Goal: Task Accomplishment & Management: Use online tool/utility

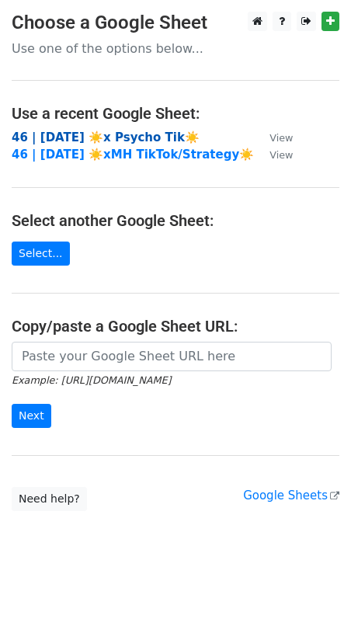
click at [89, 134] on strong "46 | SEPT 3 ☀️x Psycho Tik☀️" at bounding box center [106, 137] width 188 height 14
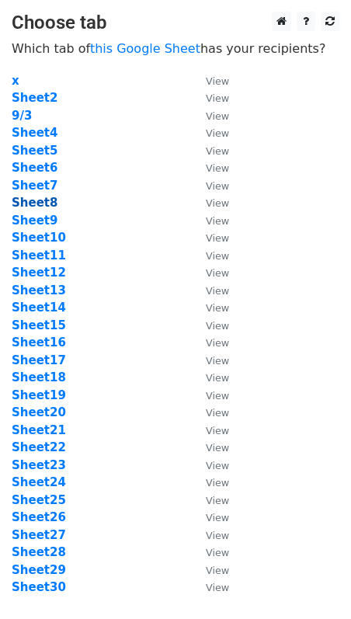
click at [30, 197] on strong "Sheet8" at bounding box center [35, 203] width 46 height 14
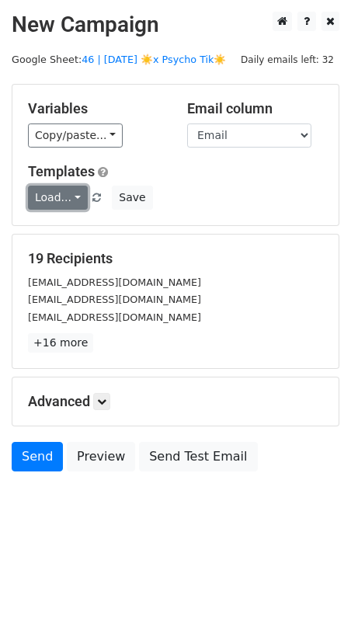
click at [52, 197] on link "Load..." at bounding box center [58, 198] width 60 height 24
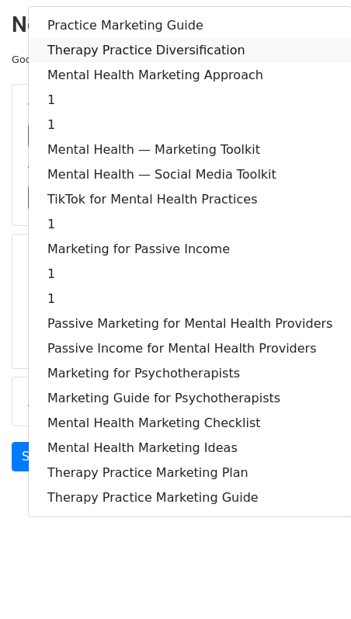
click at [136, 49] on link "Therapy Practice Diversification" at bounding box center [190, 50] width 322 height 25
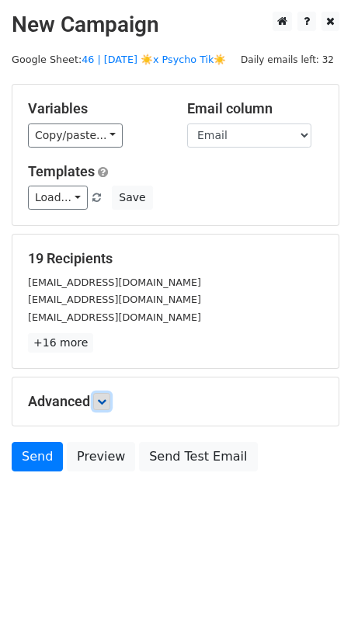
click at [106, 401] on icon at bounding box center [101, 401] width 9 height 9
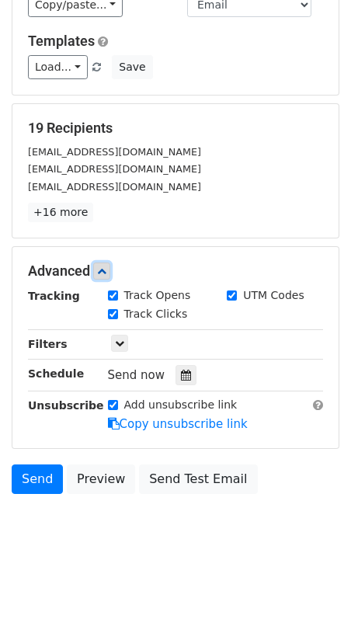
scroll to position [134, 0]
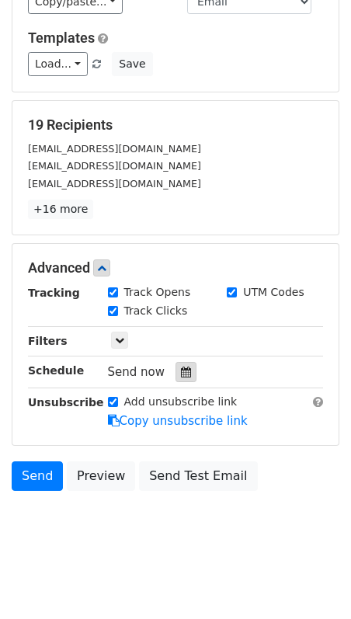
click at [181, 369] on icon at bounding box center [186, 372] width 10 height 11
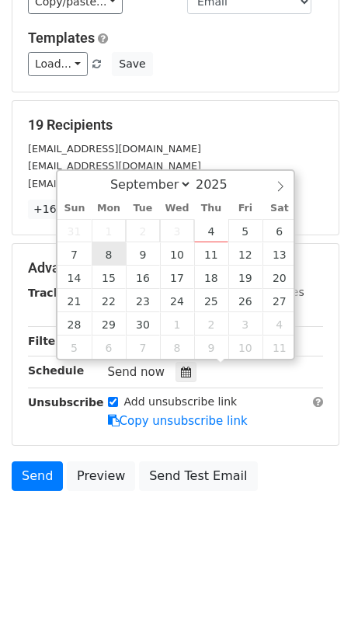
type input "2025-09-08 12:00"
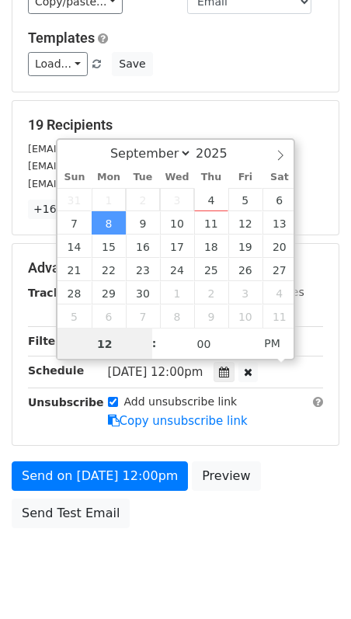
scroll to position [109, 0]
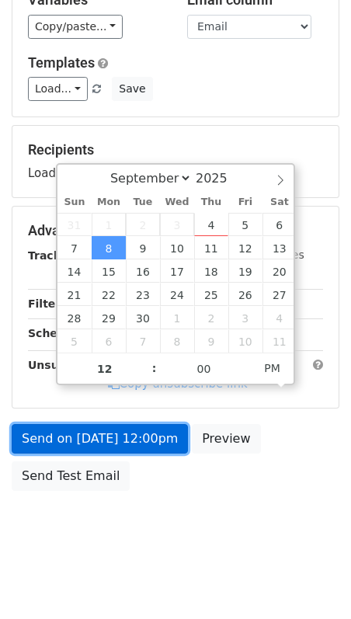
click at [98, 443] on link "Send on Sep 8 at 12:00pm" at bounding box center [100, 439] width 176 height 30
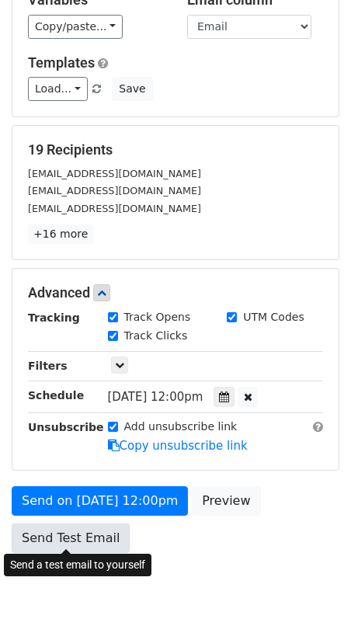
click at [81, 523] on link "Send Test Email" at bounding box center [71, 538] width 118 height 30
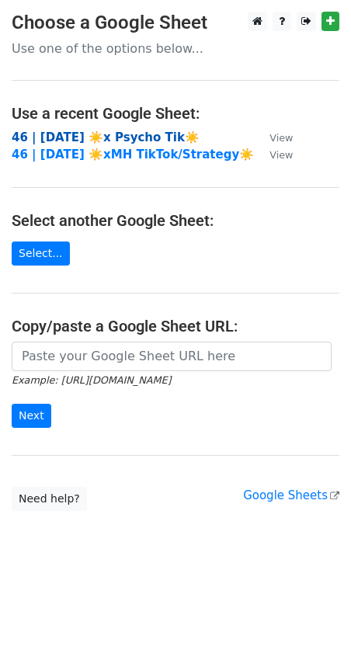
click at [131, 138] on strong "46 | [DATE] ☀️x Psycho Tik☀️" at bounding box center [106, 137] width 188 height 14
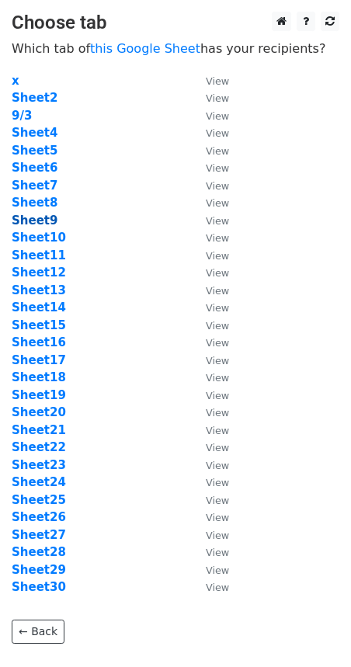
click at [43, 214] on strong "Sheet9" at bounding box center [35, 221] width 46 height 14
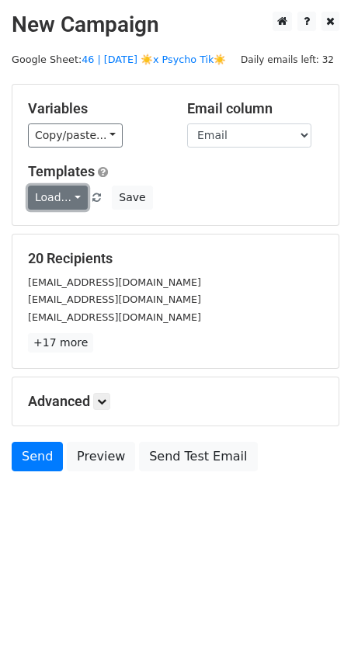
click at [57, 191] on link "Load..." at bounding box center [58, 198] width 60 height 24
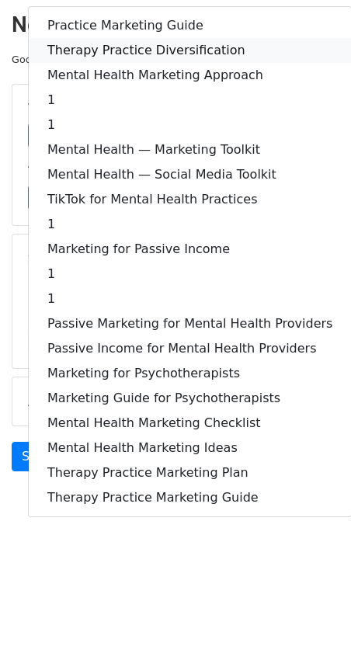
click at [134, 57] on link "Therapy Practice Diversification" at bounding box center [190, 50] width 322 height 25
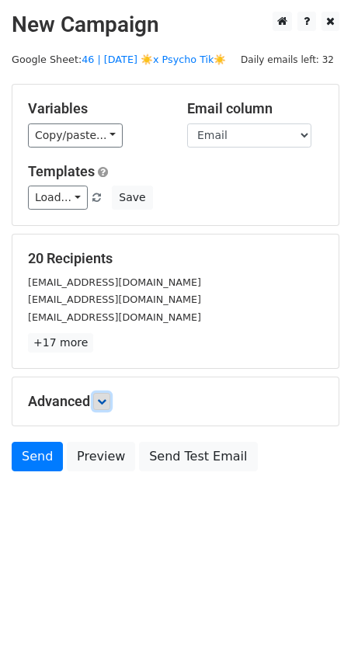
click at [105, 398] on icon at bounding box center [101, 401] width 9 height 9
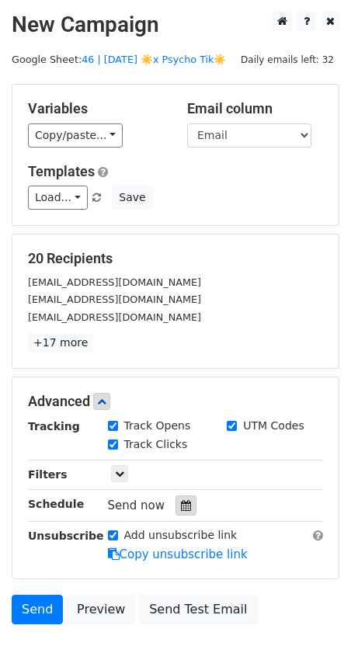
click at [181, 503] on icon at bounding box center [186, 505] width 10 height 11
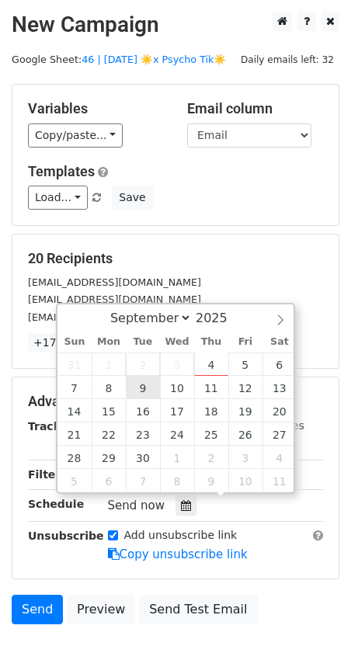
type input "2025-09-09 12:00"
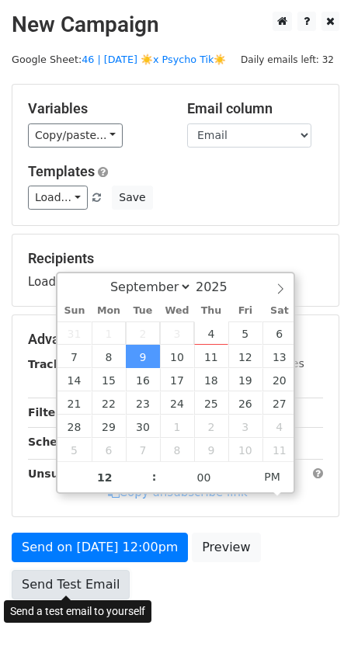
click at [101, 589] on link "Send Test Email" at bounding box center [71, 585] width 118 height 30
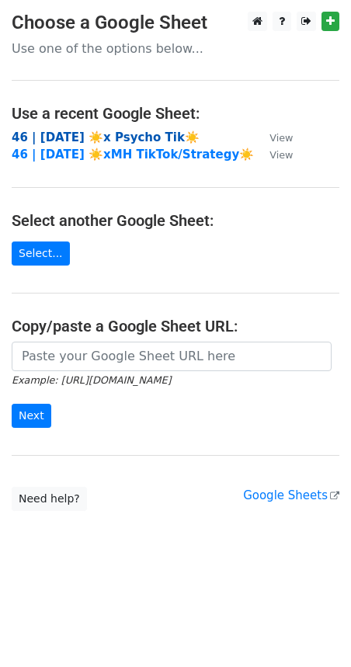
click at [137, 134] on strong "46 | [DATE] ☀️x Psycho Tik☀️" at bounding box center [106, 137] width 188 height 14
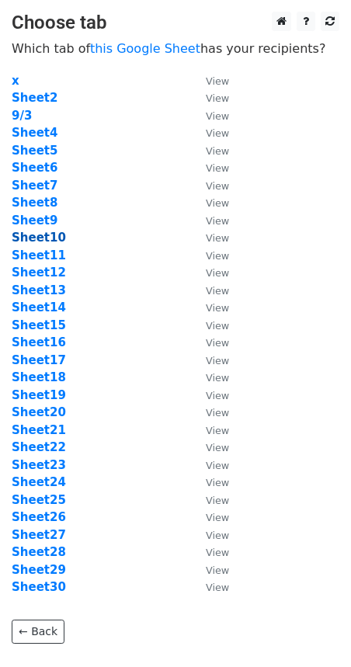
click at [49, 238] on strong "Sheet10" at bounding box center [39, 238] width 54 height 14
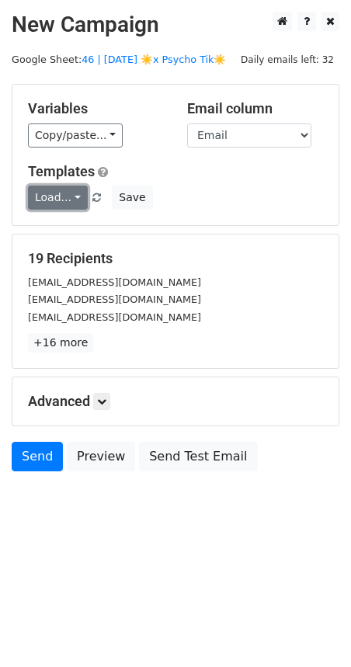
click at [52, 196] on link "Load..." at bounding box center [58, 198] width 60 height 24
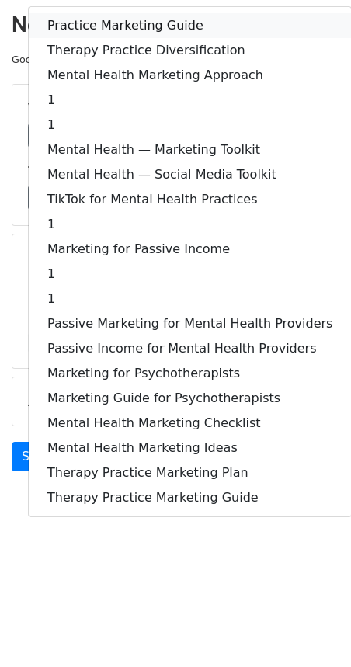
click at [139, 19] on link "Practice Marketing Guide" at bounding box center [190, 25] width 322 height 25
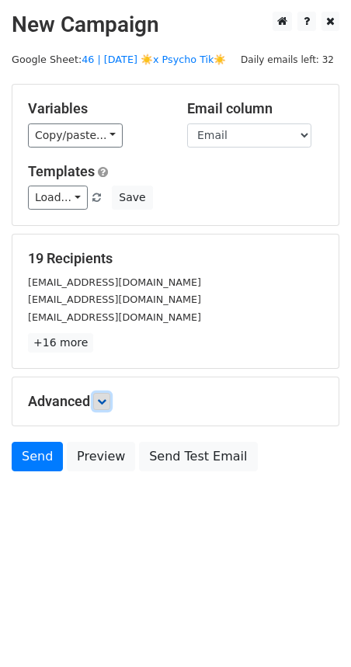
click at [103, 403] on icon at bounding box center [101, 401] width 9 height 9
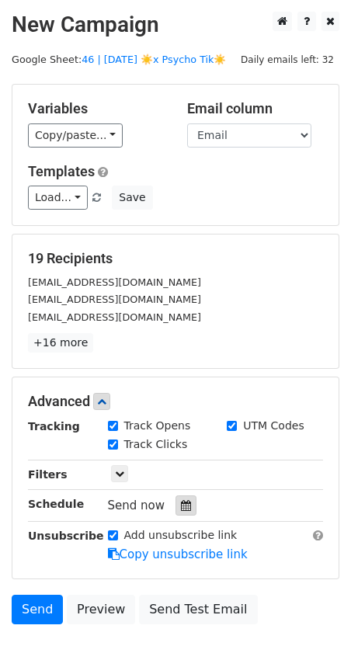
click at [176, 509] on div at bounding box center [186, 506] width 21 height 20
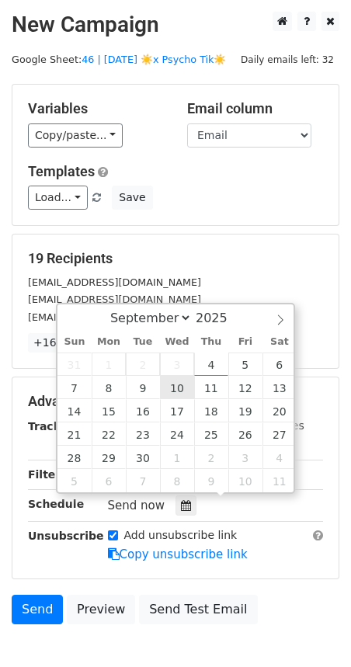
type input "2025-09-10 12:00"
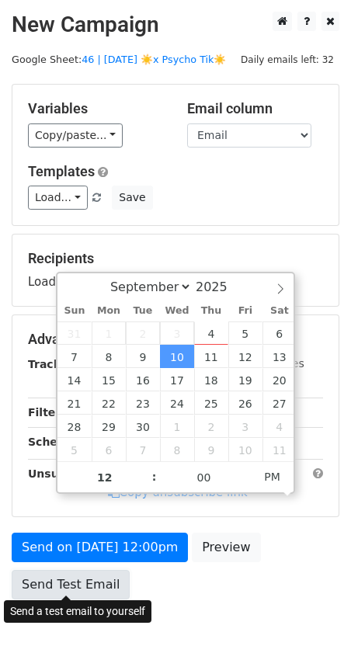
click at [82, 570] on link "Send Test Email" at bounding box center [71, 585] width 118 height 30
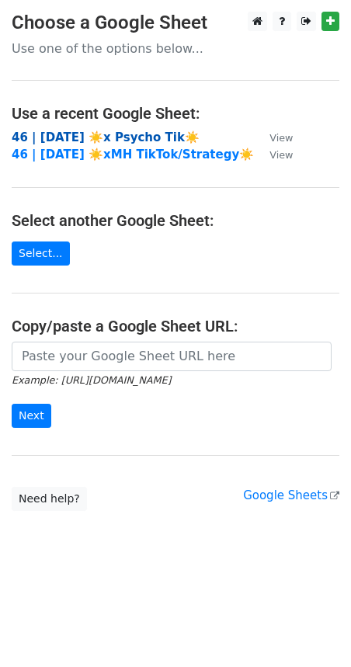
click at [99, 137] on strong "46 | [DATE] ☀️x Psycho Tik☀️" at bounding box center [106, 137] width 188 height 14
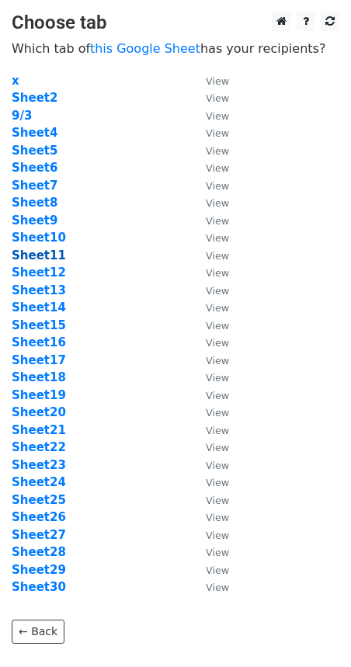
click at [39, 258] on strong "Sheet11" at bounding box center [39, 256] width 54 height 14
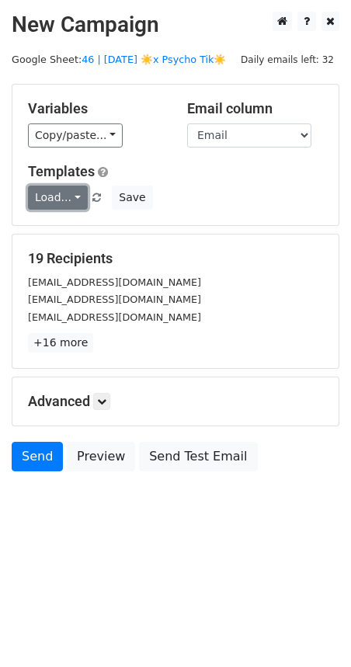
click at [62, 193] on link "Load..." at bounding box center [58, 198] width 60 height 24
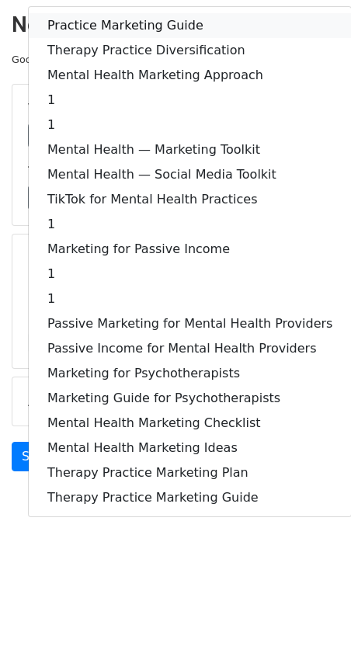
click at [134, 18] on link "Practice Marketing Guide" at bounding box center [190, 25] width 322 height 25
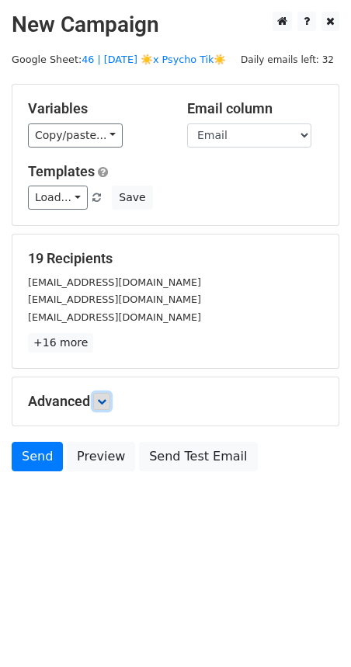
click at [104, 402] on icon at bounding box center [101, 401] width 9 height 9
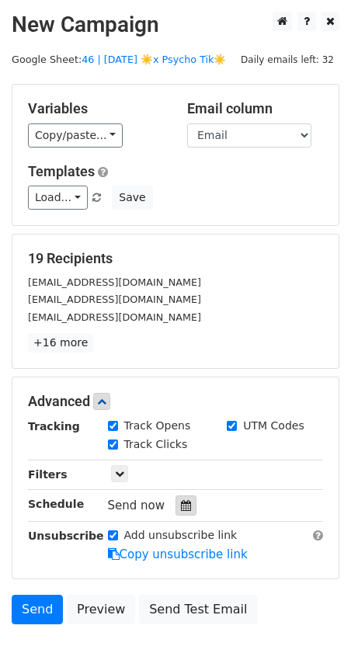
click at [181, 502] on icon at bounding box center [186, 505] width 10 height 11
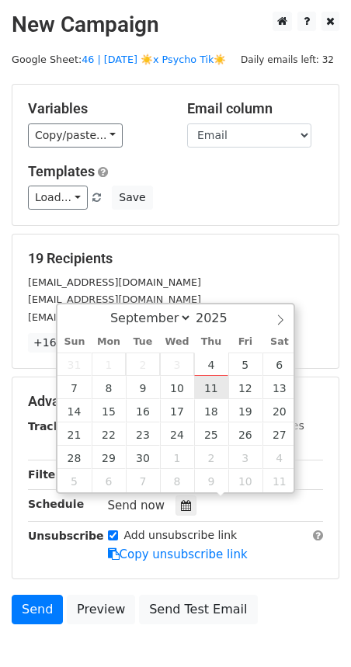
type input "[DATE] 12:00"
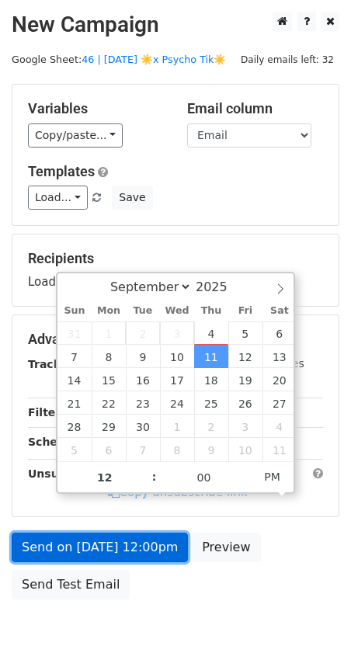
click at [101, 553] on link "Send on [DATE] 12:00pm" at bounding box center [100, 548] width 176 height 30
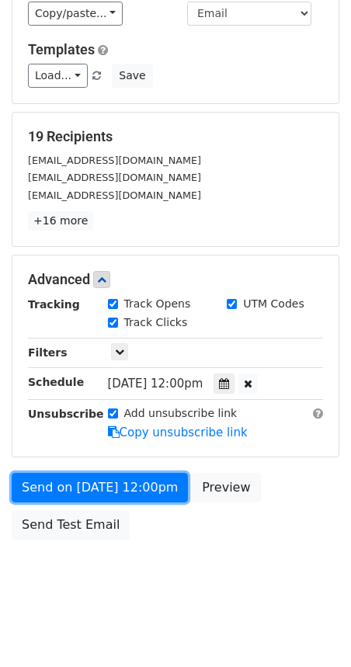
scroll to position [121, 0]
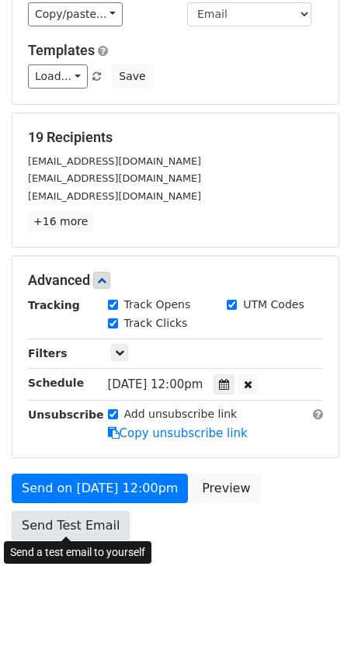
click at [68, 527] on link "Send Test Email" at bounding box center [71, 526] width 118 height 30
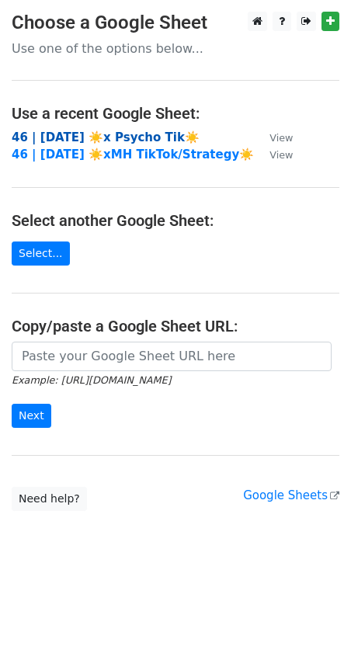
click at [85, 135] on strong "46 | [DATE] ☀️x Psycho Tik☀️" at bounding box center [106, 137] width 188 height 14
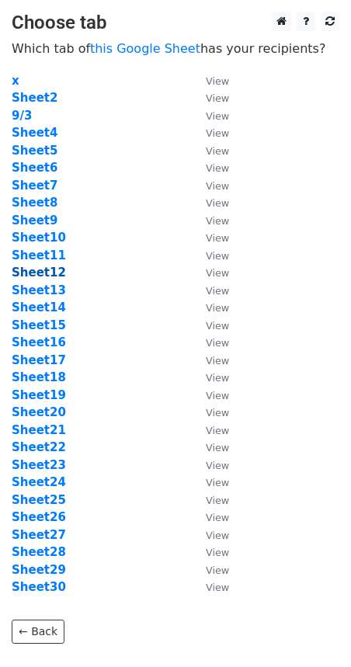
click at [52, 278] on strong "Sheet12" at bounding box center [39, 273] width 54 height 14
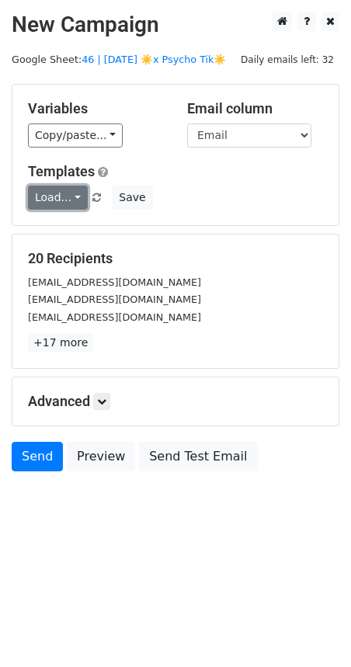
click at [65, 190] on link "Load..." at bounding box center [58, 198] width 60 height 24
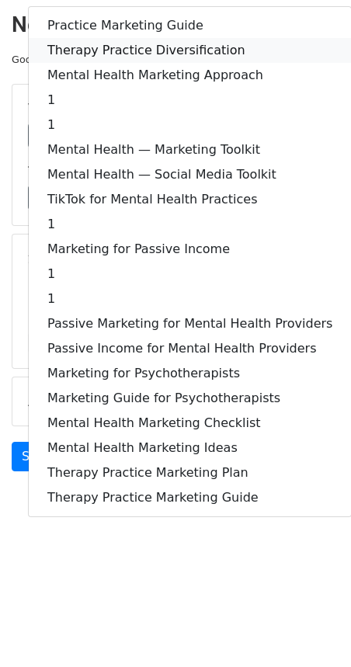
click at [142, 50] on link "Therapy Practice Diversification" at bounding box center [190, 50] width 322 height 25
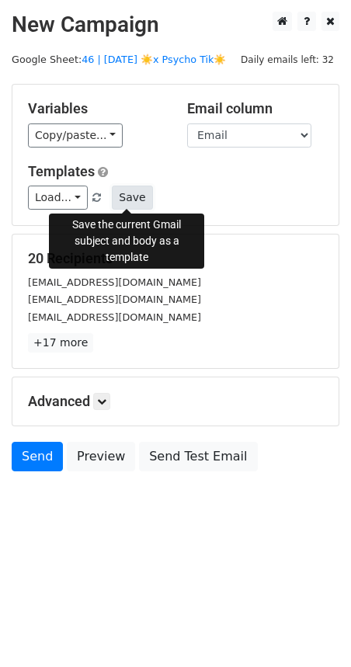
click at [125, 200] on button "Save" at bounding box center [132, 198] width 40 height 24
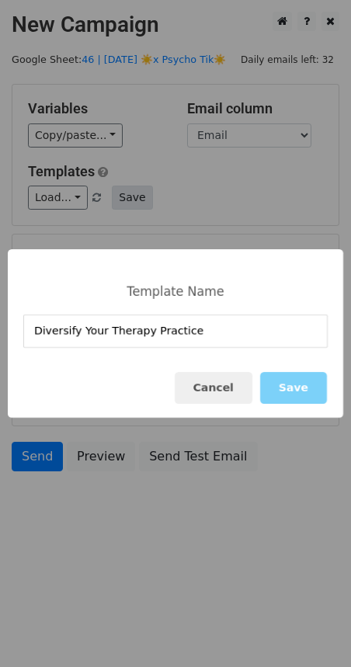
type input "Diversify Your Therapy Practice"
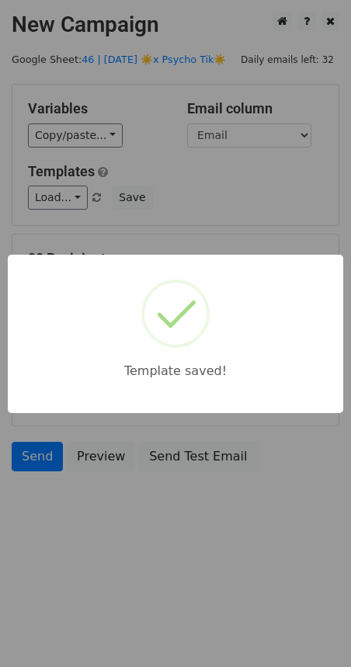
drag, startPoint x: 158, startPoint y: 225, endPoint x: 121, endPoint y: 343, distance: 122.8
click at [157, 231] on div "Template saved!" at bounding box center [175, 333] width 351 height 667
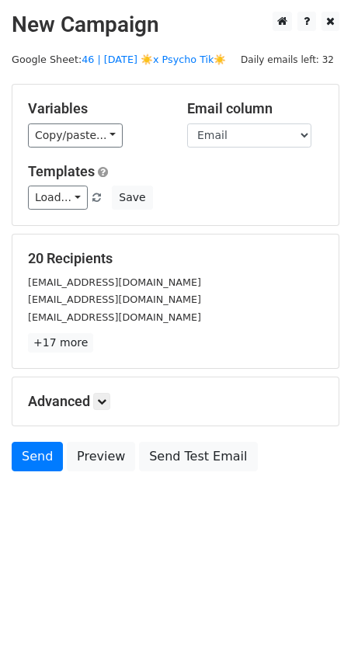
click at [110, 410] on div "Advanced Tracking Track Opens UTM Codes Track Clicks Filters Only include sprea…" at bounding box center [175, 401] width 326 height 48
click at [106, 403] on icon at bounding box center [101, 401] width 9 height 9
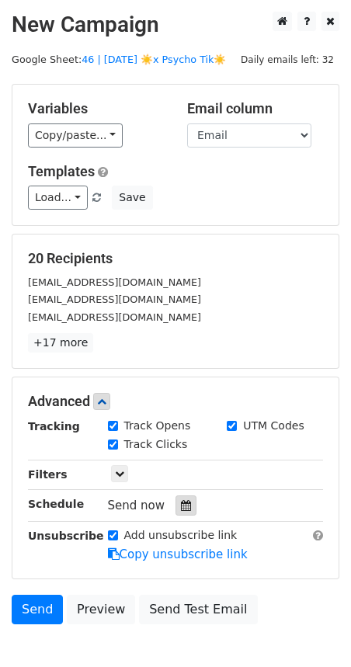
click at [181, 503] on icon at bounding box center [186, 505] width 10 height 11
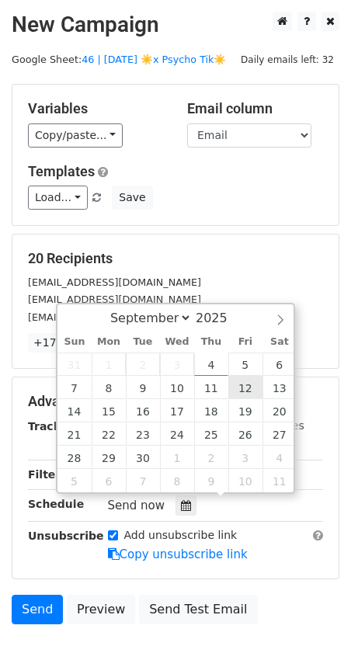
type input "2025-09-12 12:00"
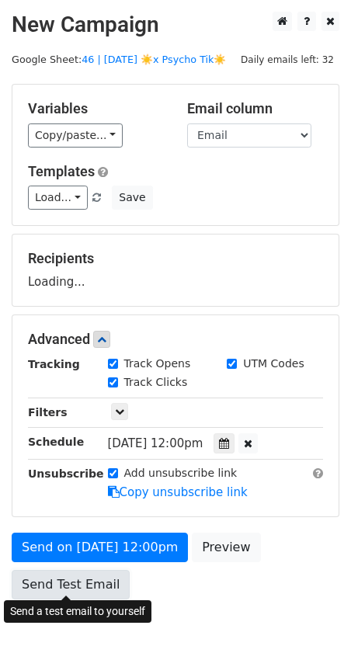
click at [67, 586] on link "Send Test Email" at bounding box center [71, 585] width 118 height 30
